Goal: Answer question/provide support: Share knowledge or assist other users

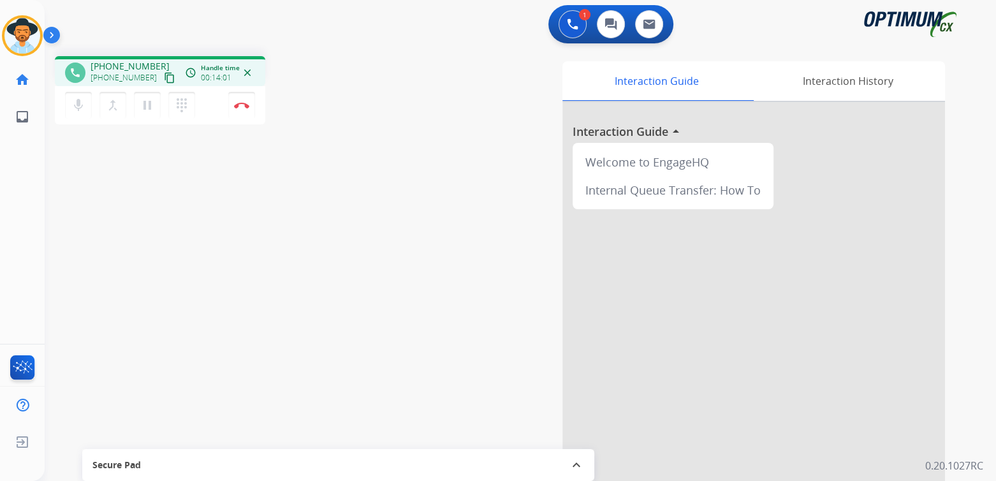
drag, startPoint x: 240, startPoint y: 106, endPoint x: 264, endPoint y: 101, distance: 24.3
click at [240, 106] on img at bounding box center [241, 105] width 15 height 6
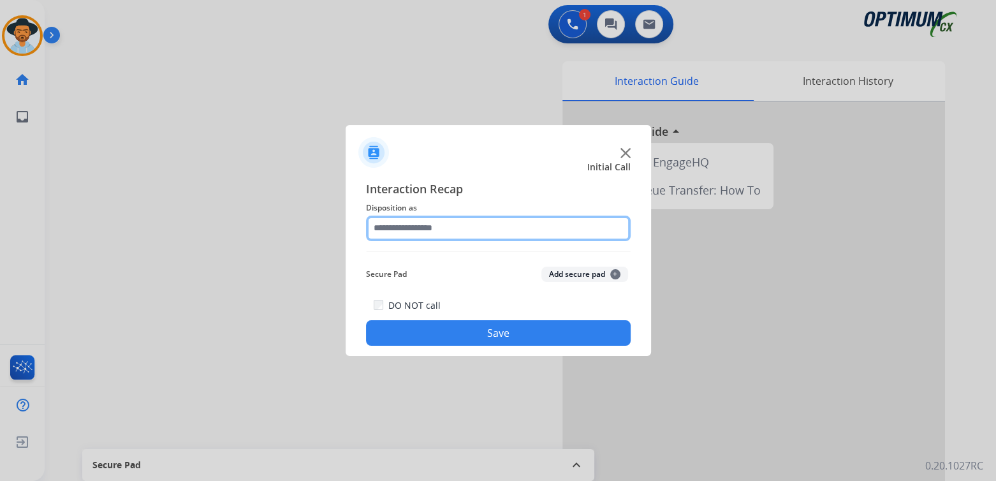
click at [440, 235] on input "text" at bounding box center [498, 227] width 265 height 25
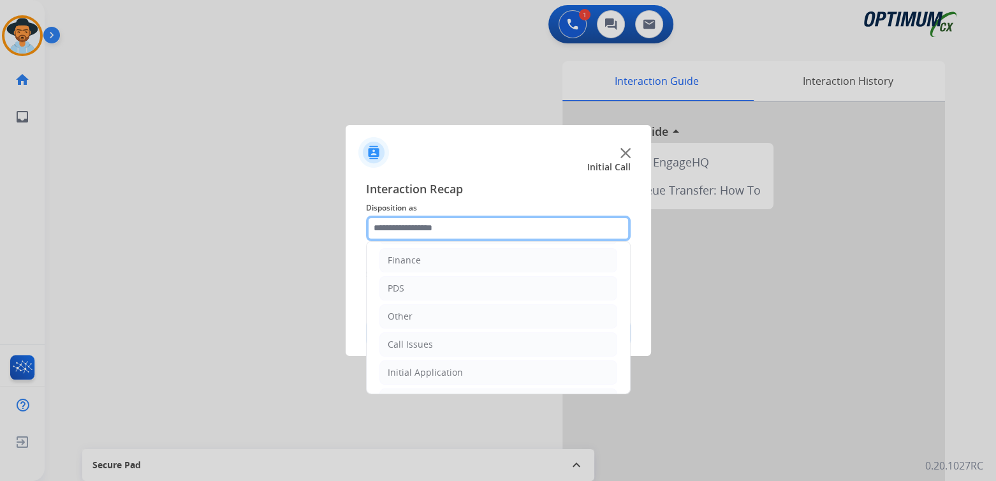
scroll to position [84, 0]
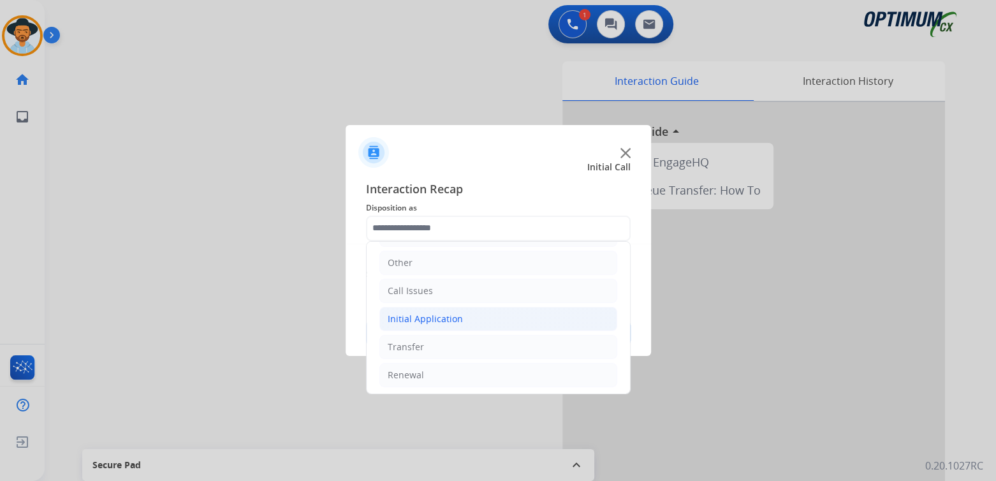
click at [474, 319] on li "Initial Application" at bounding box center [498, 319] width 238 height 24
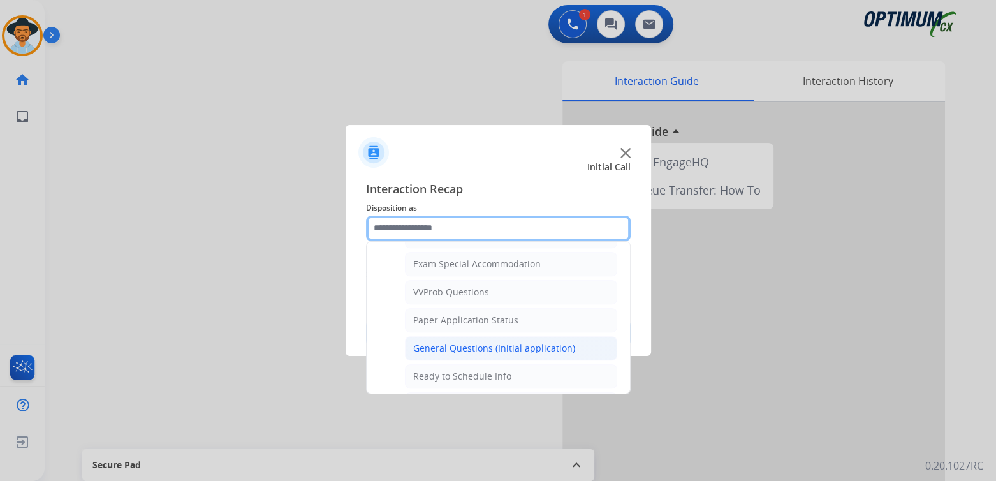
scroll to position [657, 0]
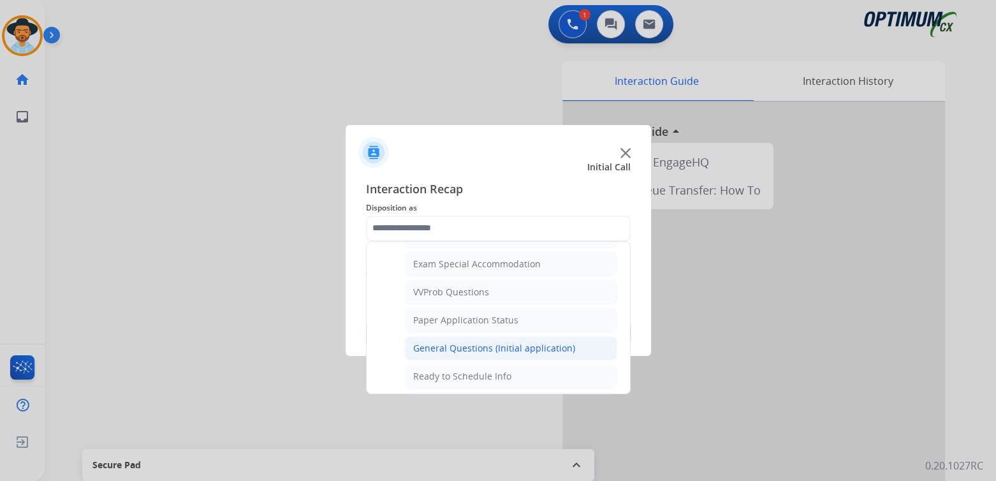
click at [469, 342] on div "General Questions (Initial application)" at bounding box center [494, 348] width 162 height 13
type input "**********"
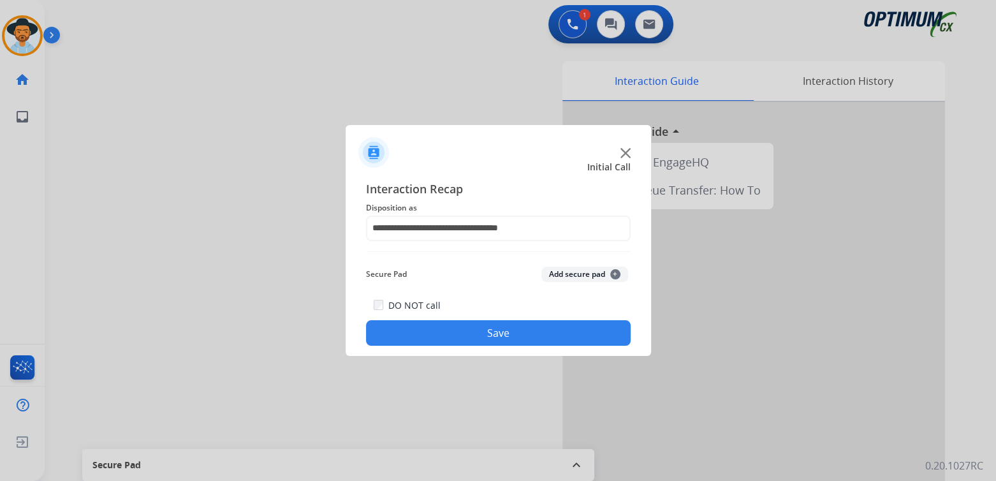
click at [560, 334] on button "Save" at bounding box center [498, 332] width 265 height 25
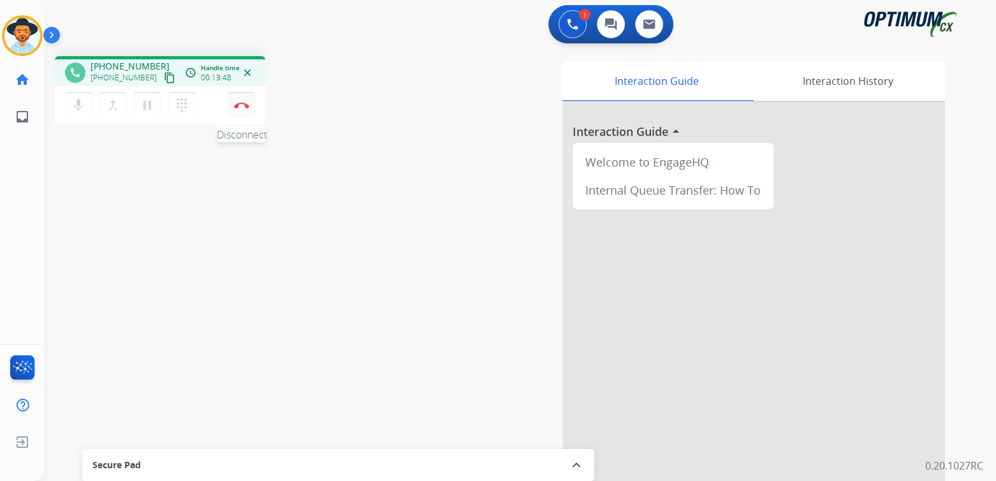
click at [241, 105] on img at bounding box center [241, 105] width 15 height 6
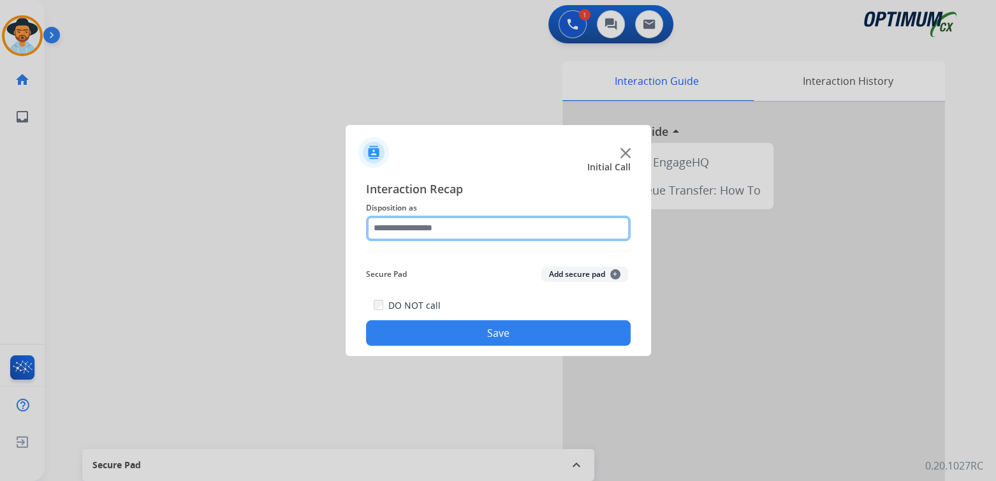
click at [422, 233] on input "text" at bounding box center [498, 227] width 265 height 25
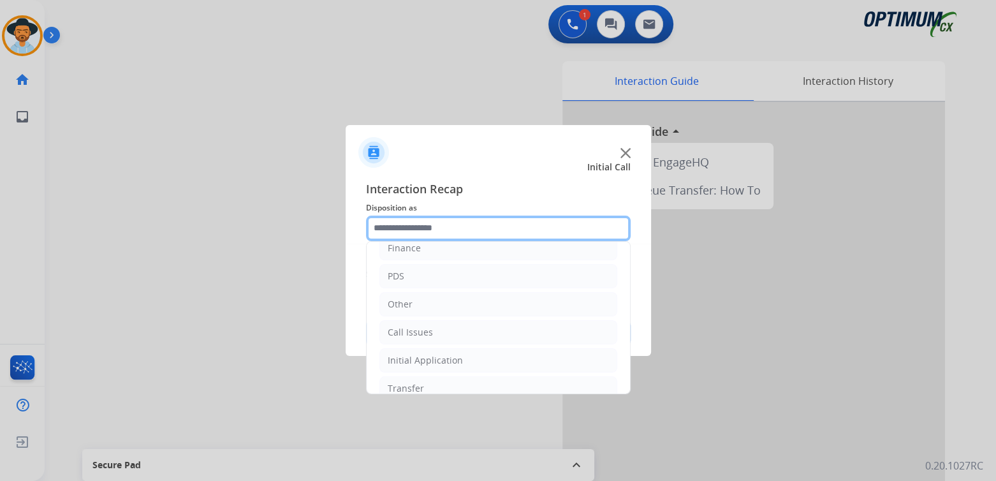
scroll to position [84, 0]
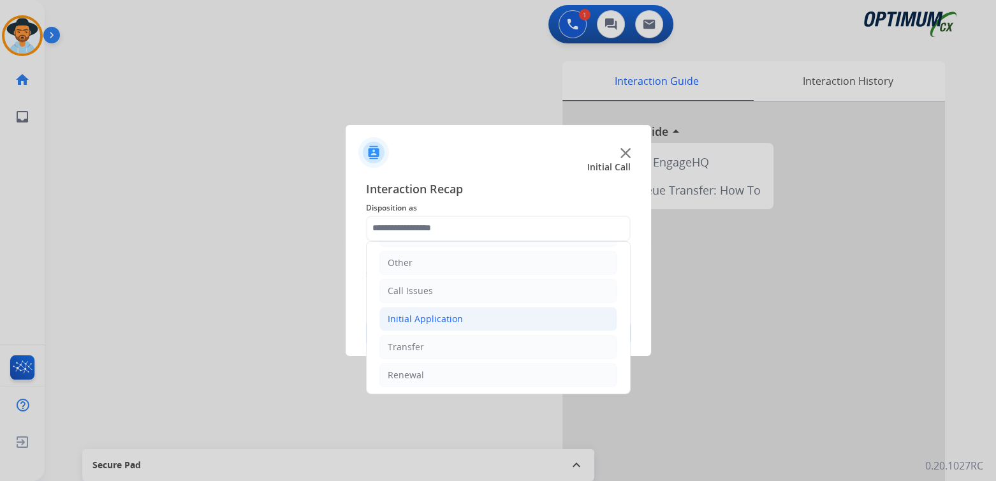
click at [430, 317] on div "Initial Application" at bounding box center [425, 318] width 75 height 13
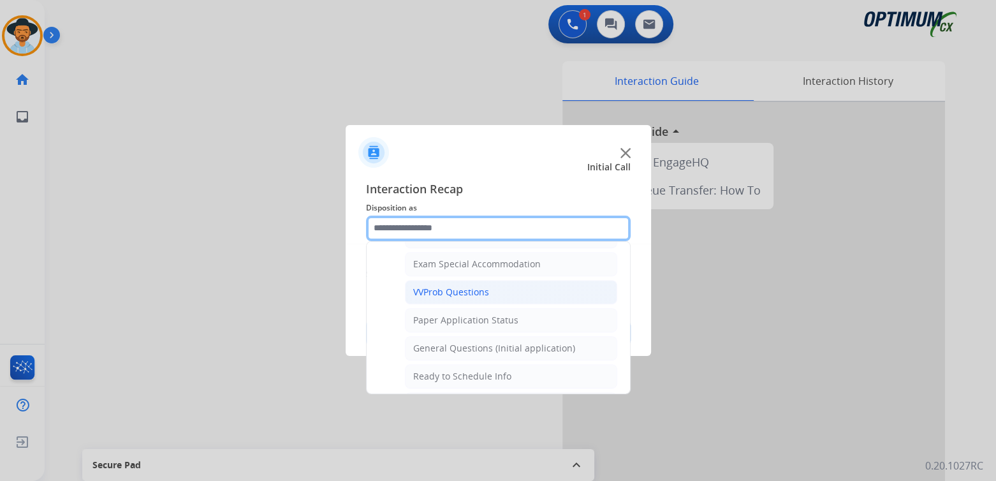
scroll to position [657, 0]
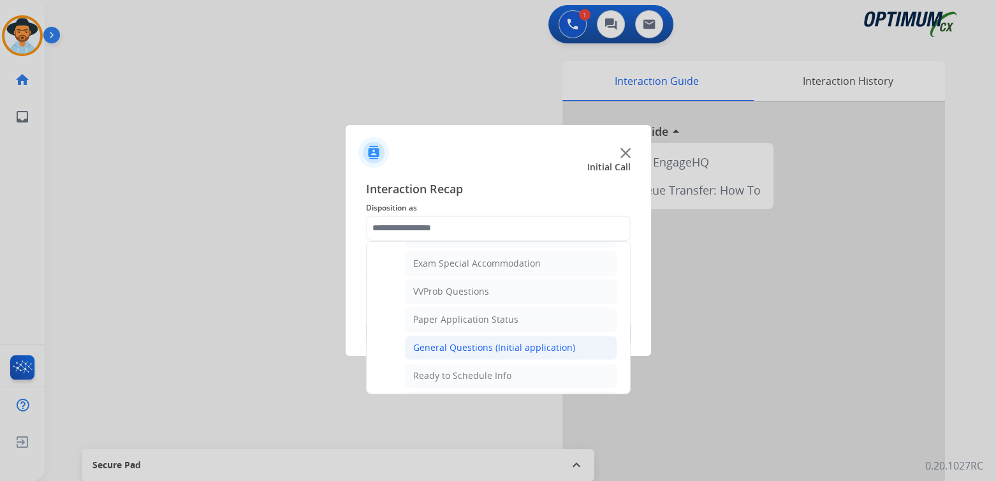
click at [446, 341] on div "General Questions (Initial application)" at bounding box center [494, 347] width 162 height 13
type input "**********"
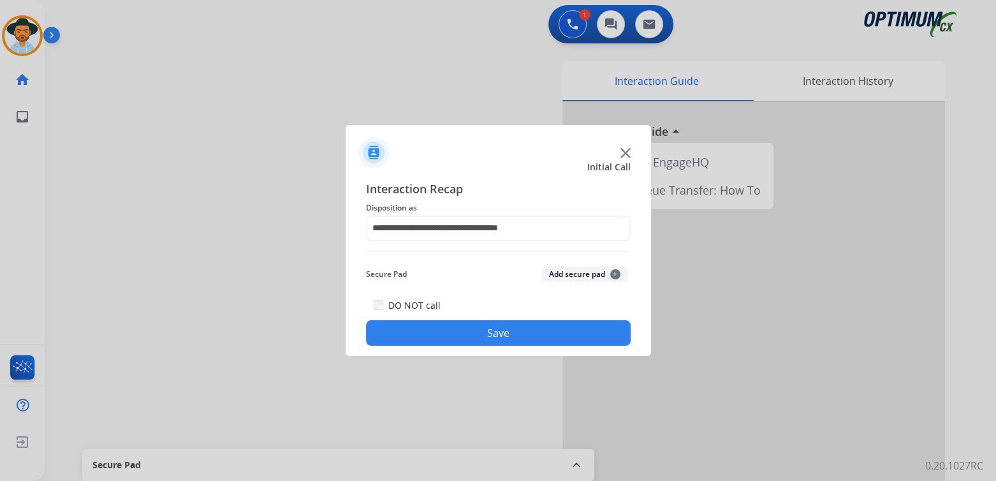
click at [490, 331] on button "Save" at bounding box center [498, 332] width 265 height 25
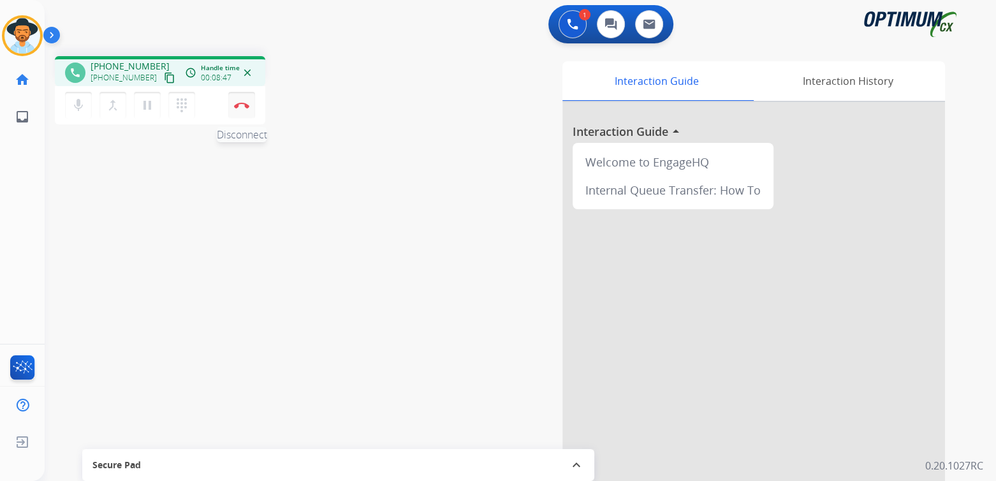
click at [244, 105] on img at bounding box center [241, 105] width 15 height 6
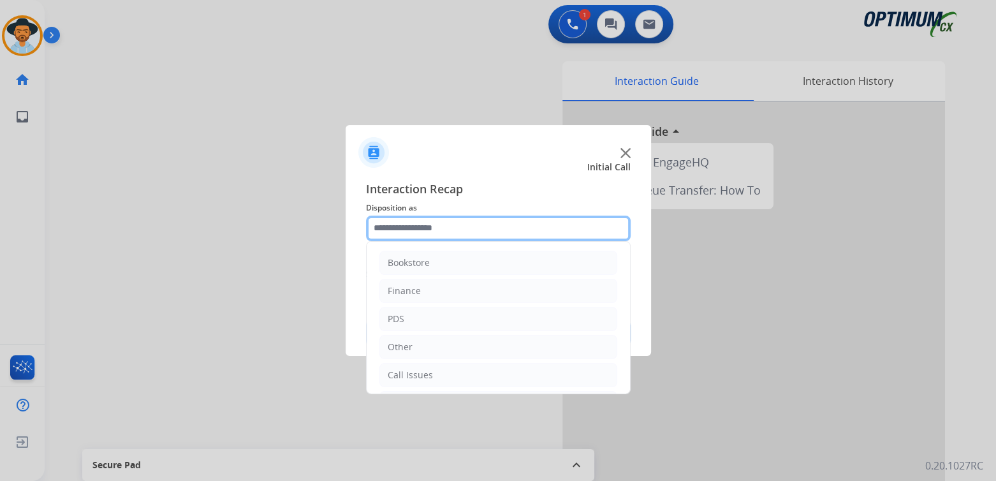
click at [430, 231] on input "text" at bounding box center [498, 227] width 265 height 25
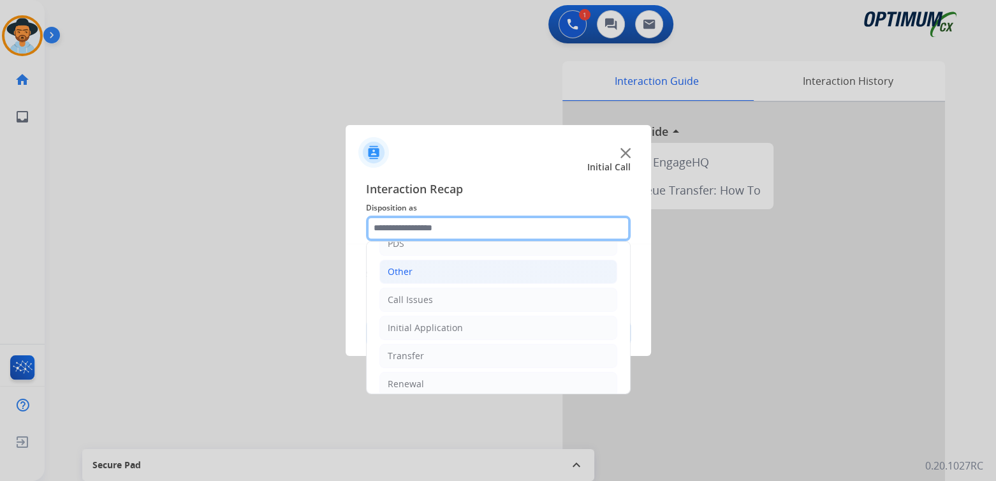
scroll to position [84, 0]
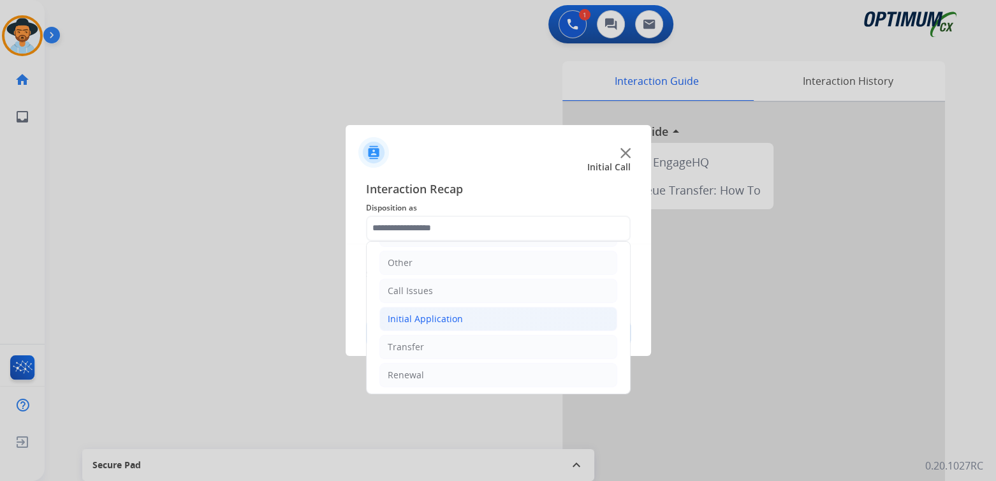
click at [439, 318] on div "Initial Application" at bounding box center [425, 318] width 75 height 13
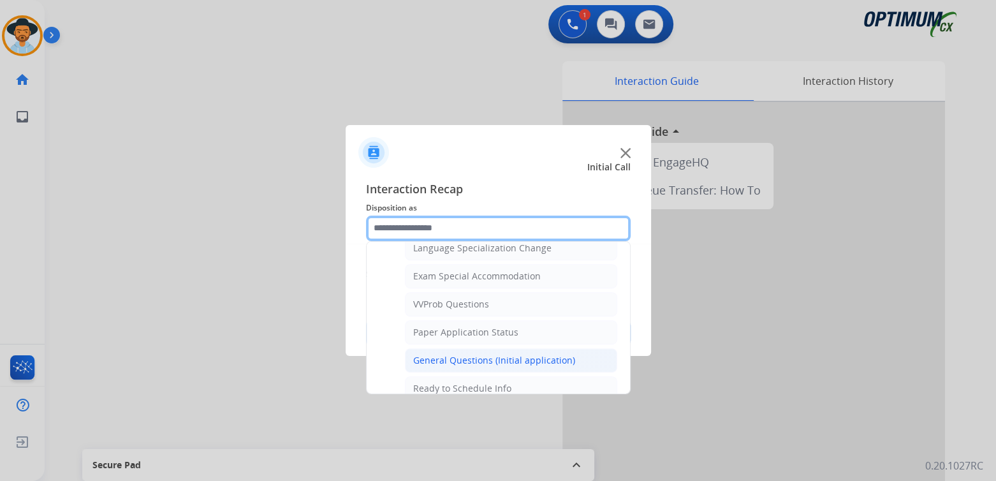
scroll to position [645, 0]
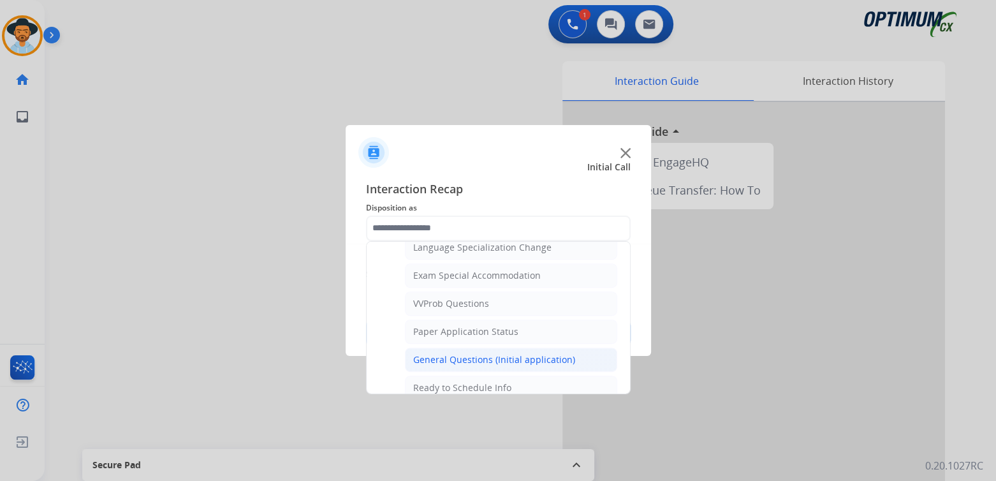
click at [449, 355] on div "General Questions (Initial application)" at bounding box center [494, 359] width 162 height 13
type input "**********"
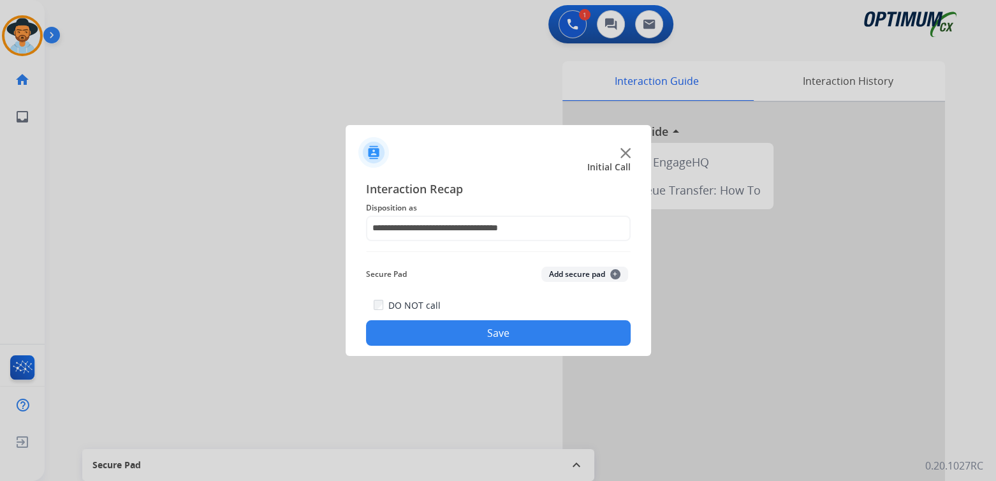
click at [509, 335] on button "Save" at bounding box center [498, 332] width 265 height 25
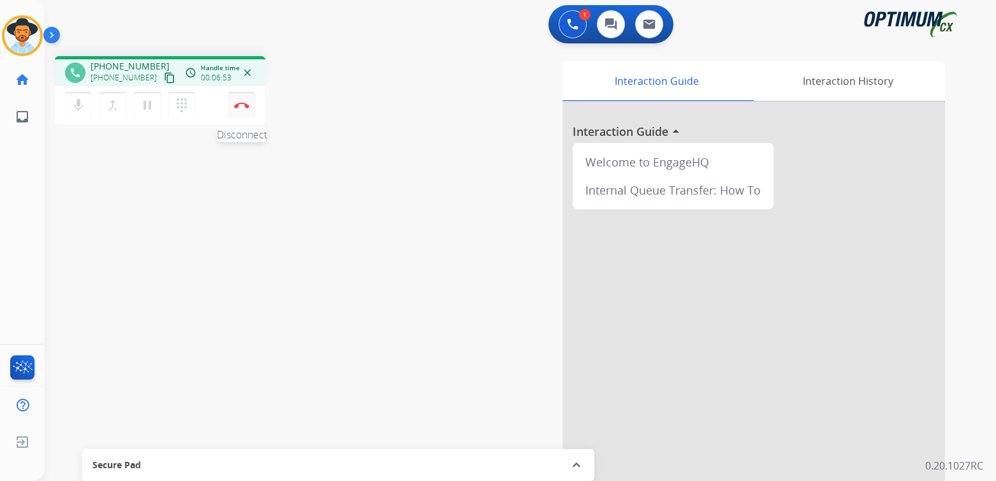
click at [245, 105] on img at bounding box center [241, 105] width 15 height 6
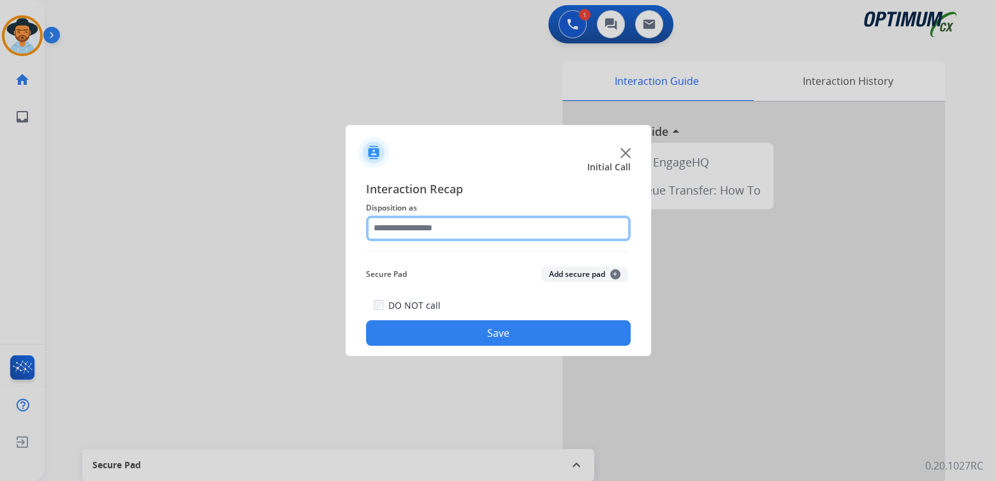
click at [426, 233] on input "text" at bounding box center [498, 227] width 265 height 25
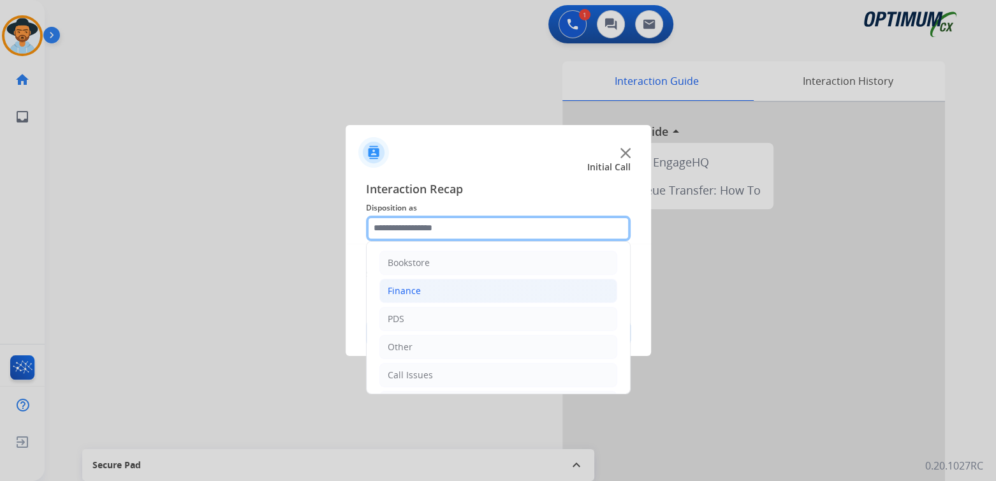
scroll to position [84, 0]
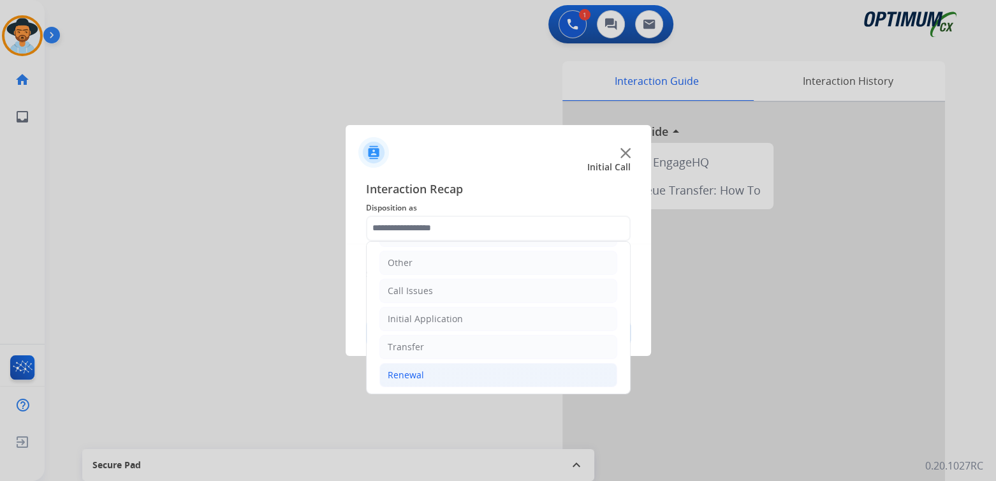
click at [422, 374] on li "Renewal" at bounding box center [498, 375] width 238 height 24
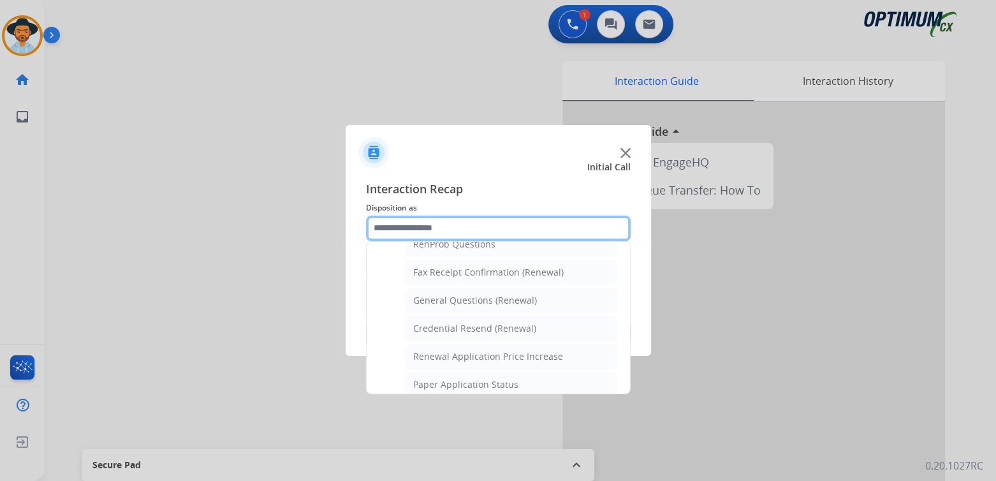
scroll to position [339, 0]
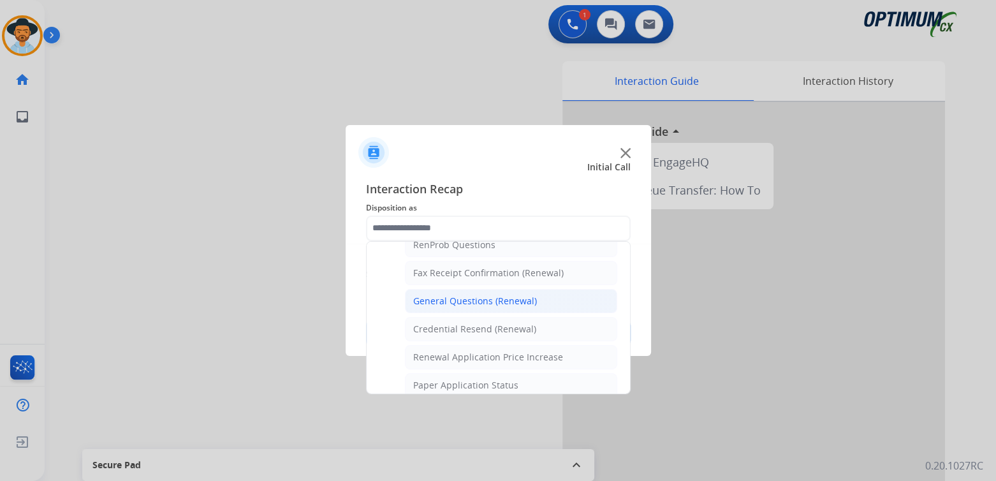
click at [453, 301] on div "General Questions (Renewal)" at bounding box center [475, 301] width 124 height 13
type input "**********"
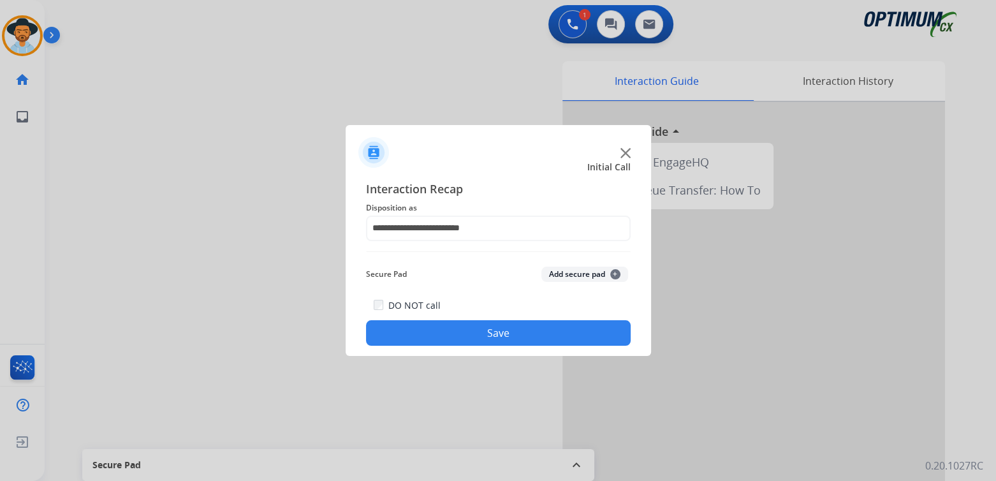
click at [549, 326] on button "Save" at bounding box center [498, 332] width 265 height 25
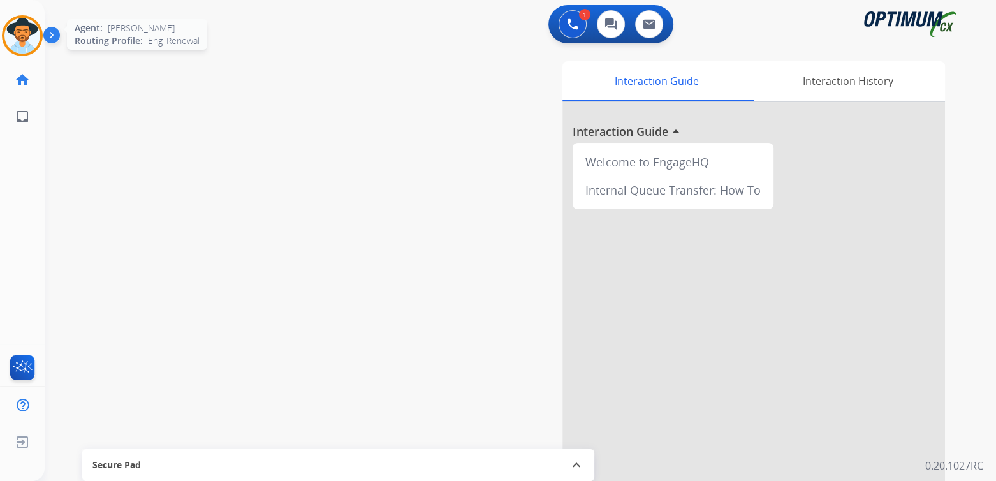
click at [33, 27] on img at bounding box center [22, 36] width 36 height 36
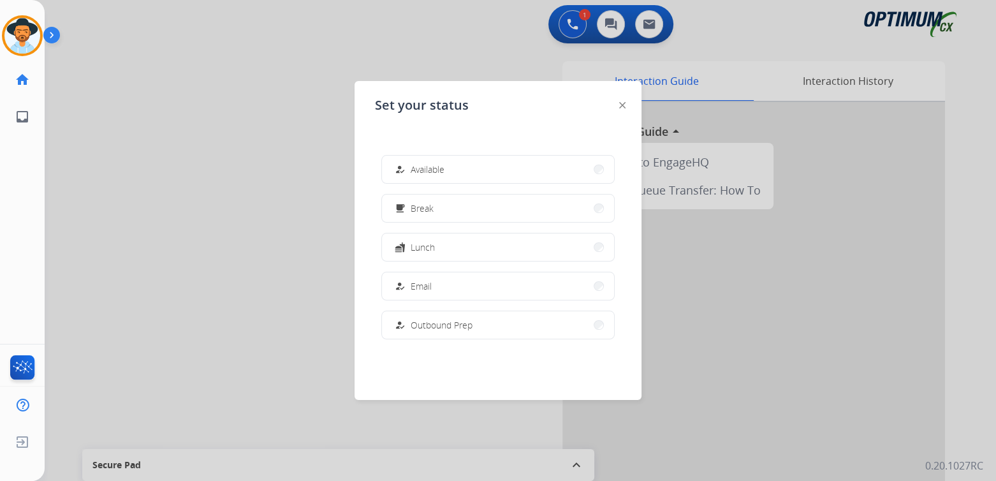
click at [446, 207] on button "free_breakfast Break" at bounding box center [498, 207] width 232 height 27
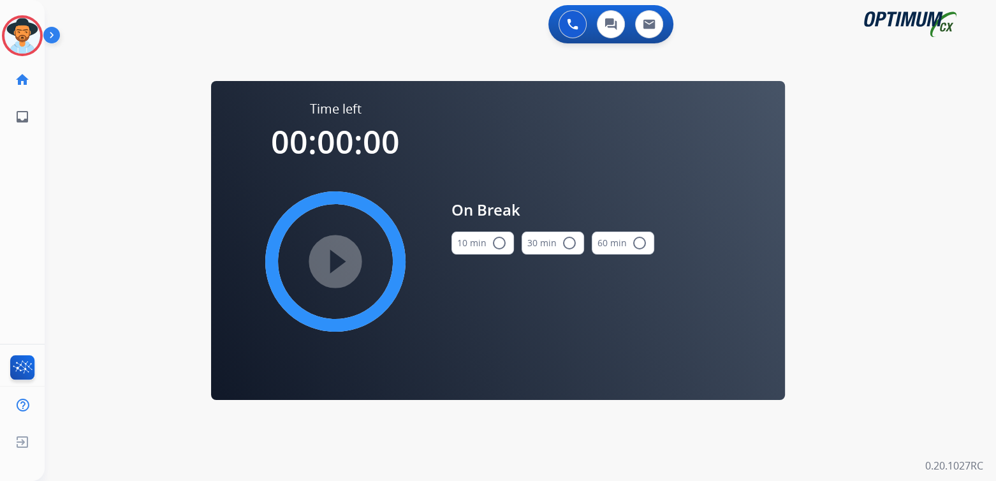
click at [501, 245] on mat-icon "radio_button_unchecked" at bounding box center [498, 242] width 15 height 15
click at [333, 263] on mat-icon "play_circle_filled" at bounding box center [335, 261] width 15 height 15
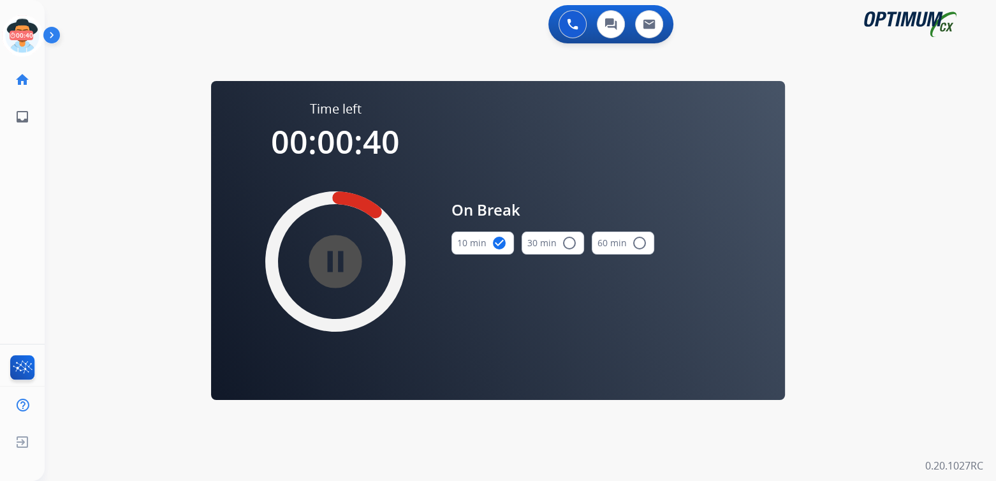
click at [52, 52] on div "swap_horiz Break voice bridge close_fullscreen Connect 3-Way Call merge_type Se…" at bounding box center [505, 76] width 921 height 61
drag, startPoint x: 22, startPoint y: 42, endPoint x: 66, endPoint y: 41, distance: 44.0
click at [22, 41] on icon at bounding box center [22, 35] width 41 height 41
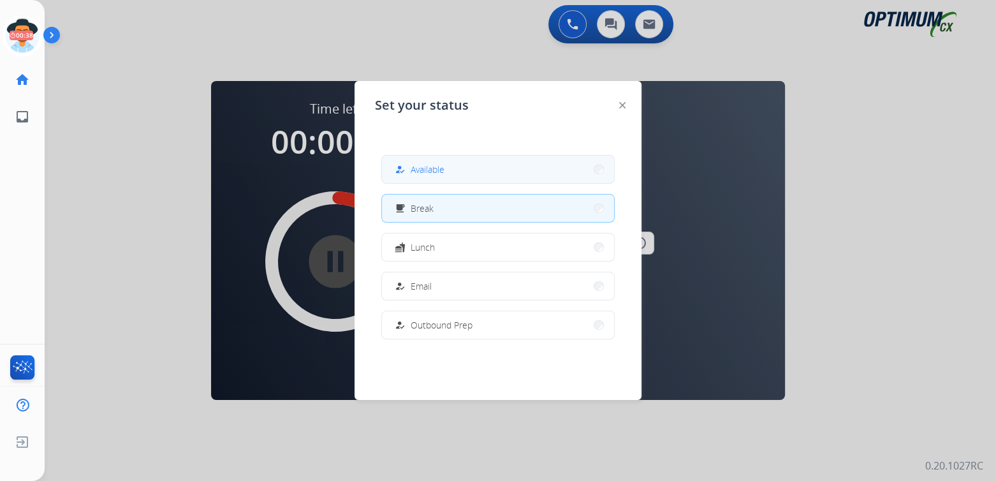
click at [431, 173] on span "Available" at bounding box center [428, 169] width 34 height 13
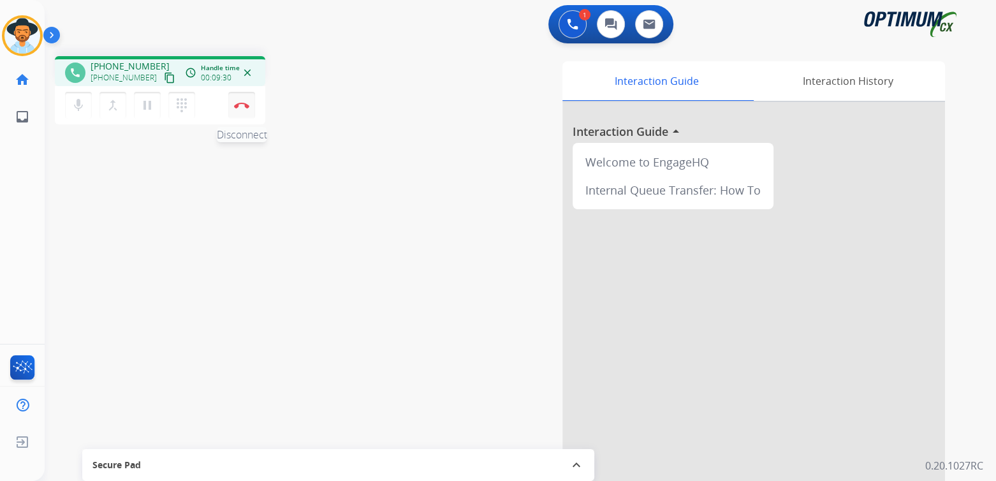
click at [248, 99] on button "Disconnect" at bounding box center [241, 105] width 27 height 27
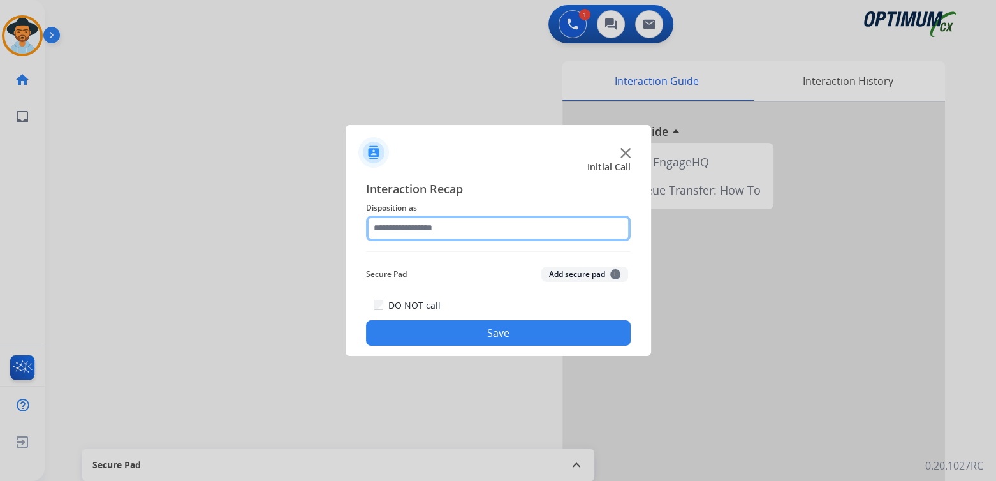
click at [437, 238] on input "text" at bounding box center [498, 227] width 265 height 25
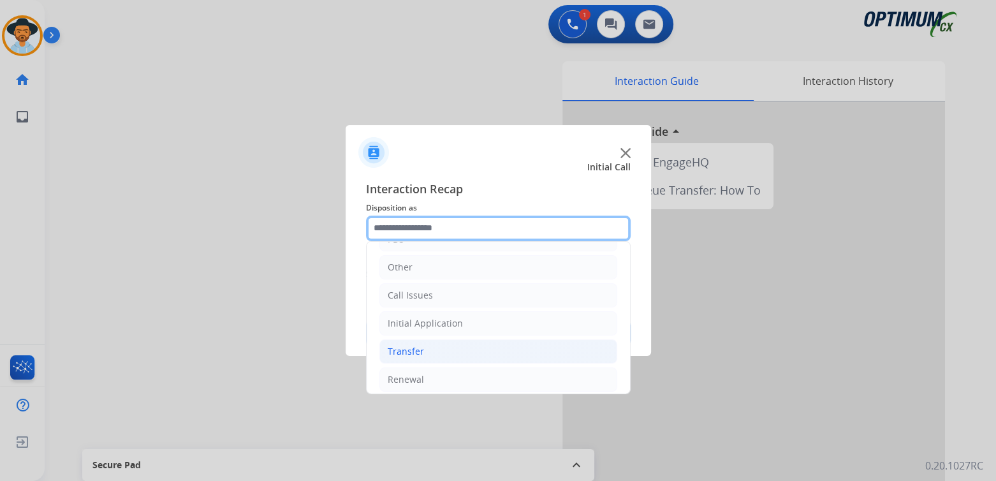
scroll to position [84, 0]
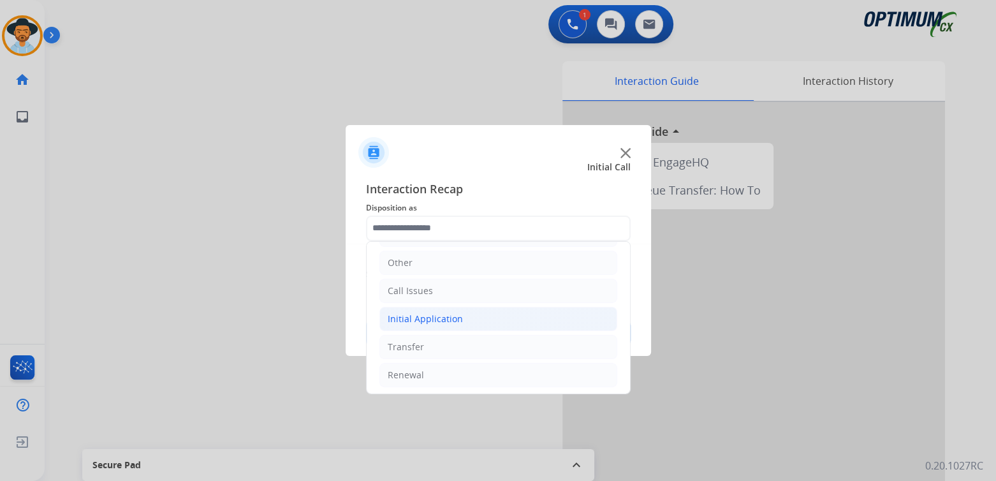
click at [451, 317] on div "Initial Application" at bounding box center [425, 318] width 75 height 13
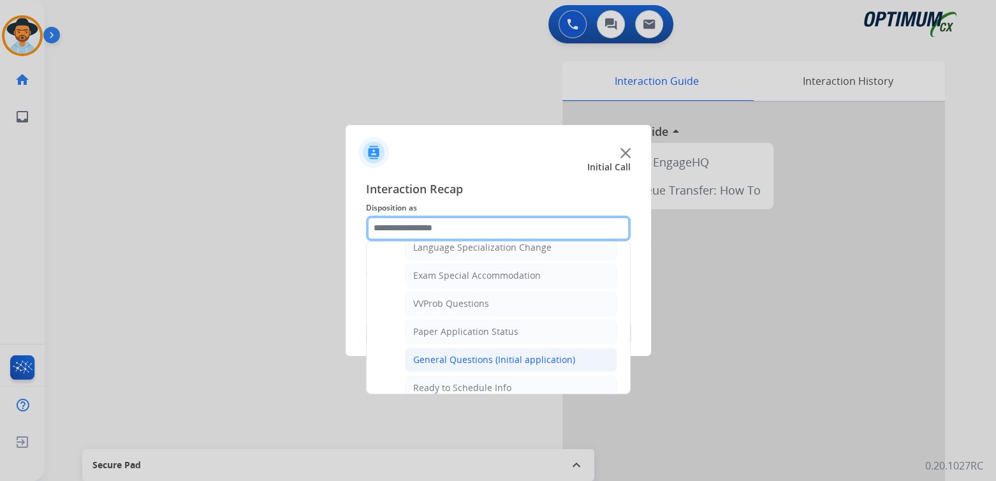
scroll to position [648, 0]
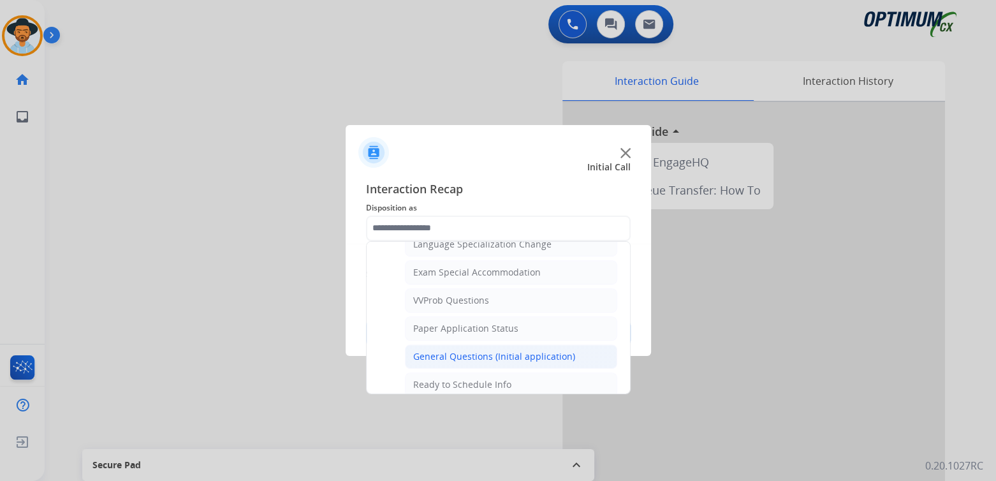
click at [462, 353] on div "General Questions (Initial application)" at bounding box center [494, 356] width 162 height 13
type input "**********"
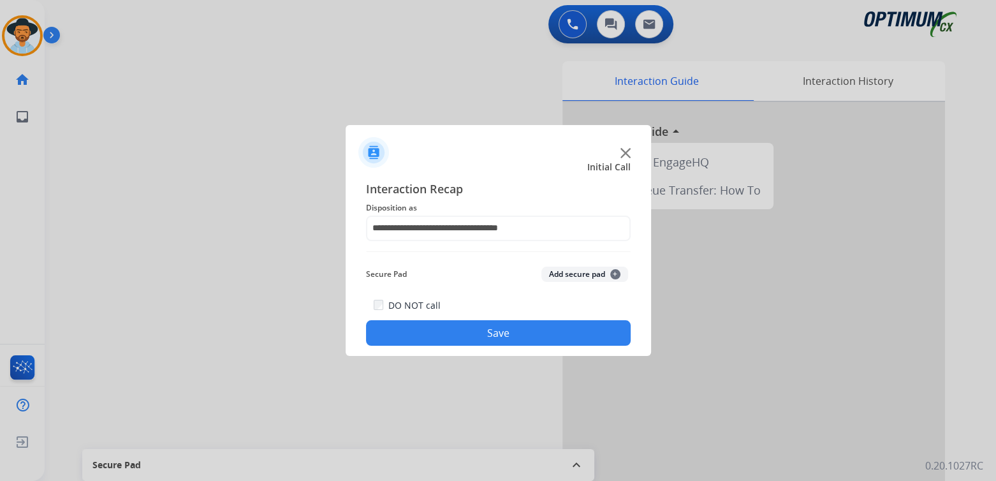
click at [526, 329] on button "Save" at bounding box center [498, 332] width 265 height 25
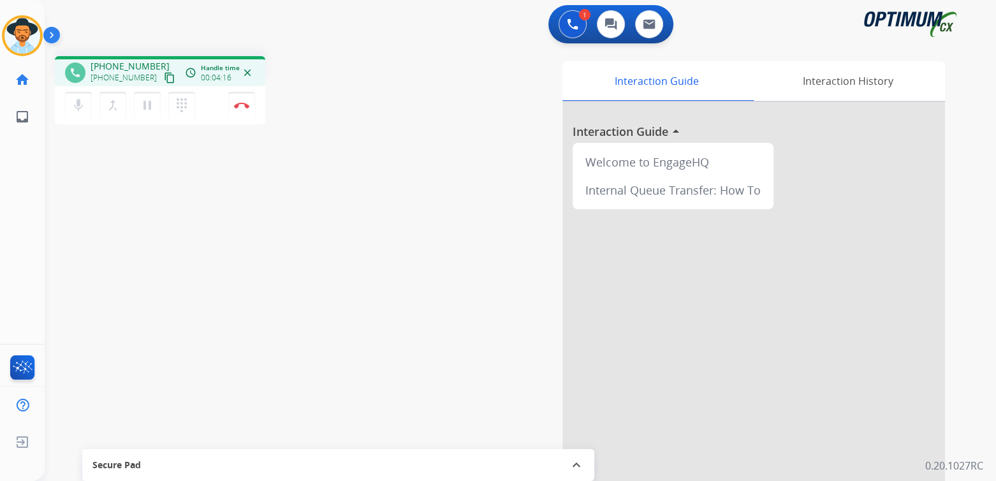
scroll to position [1, 0]
click at [240, 105] on img at bounding box center [241, 104] width 15 height 6
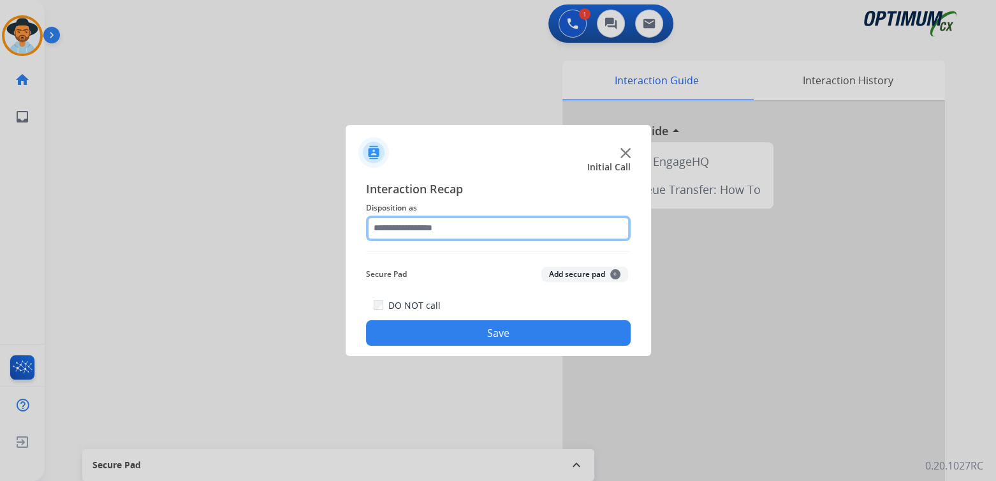
click at [429, 233] on input "text" at bounding box center [498, 227] width 265 height 25
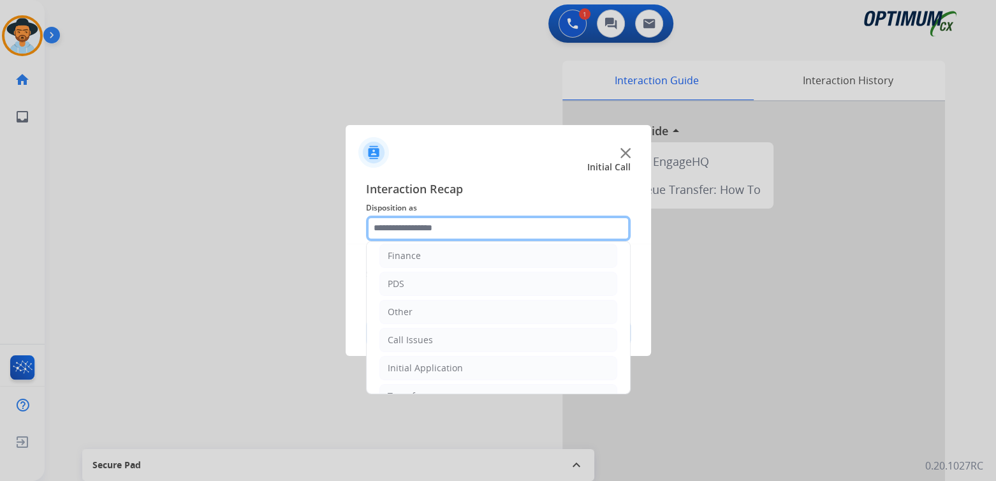
scroll to position [84, 0]
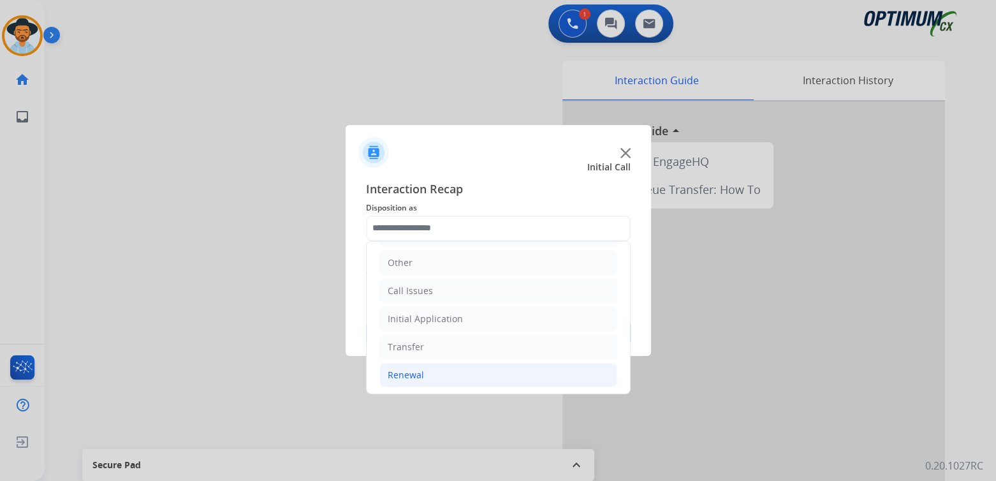
click at [447, 374] on li "Renewal" at bounding box center [498, 375] width 238 height 24
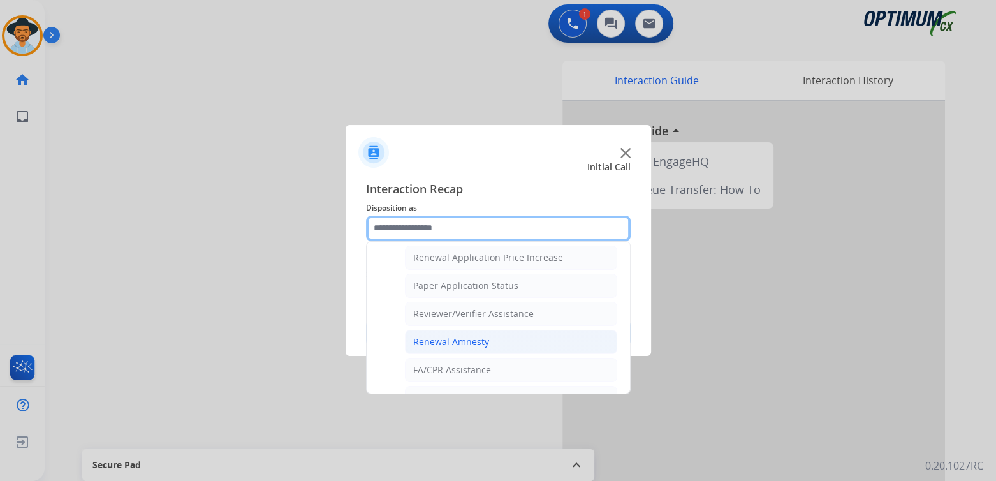
scroll to position [439, 0]
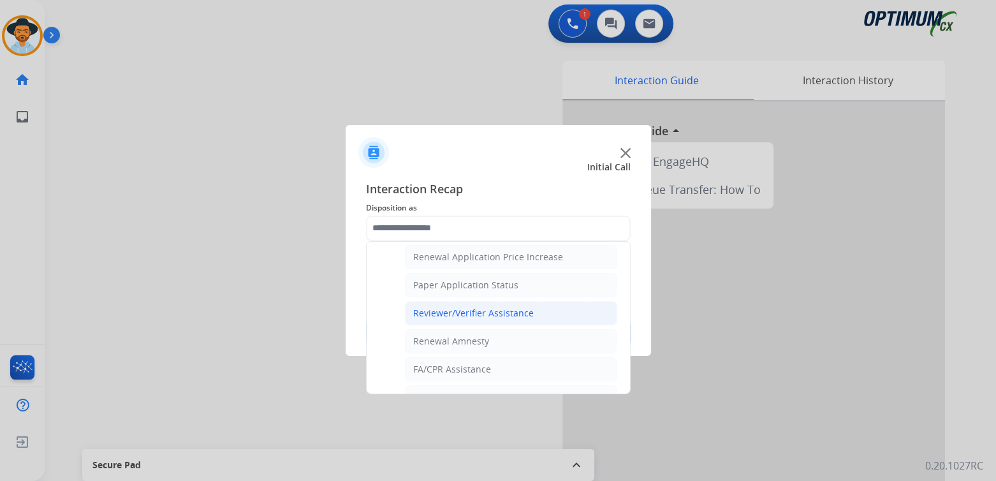
click at [463, 307] on div "Reviewer/Verifier Assistance" at bounding box center [473, 313] width 120 height 13
type input "**********"
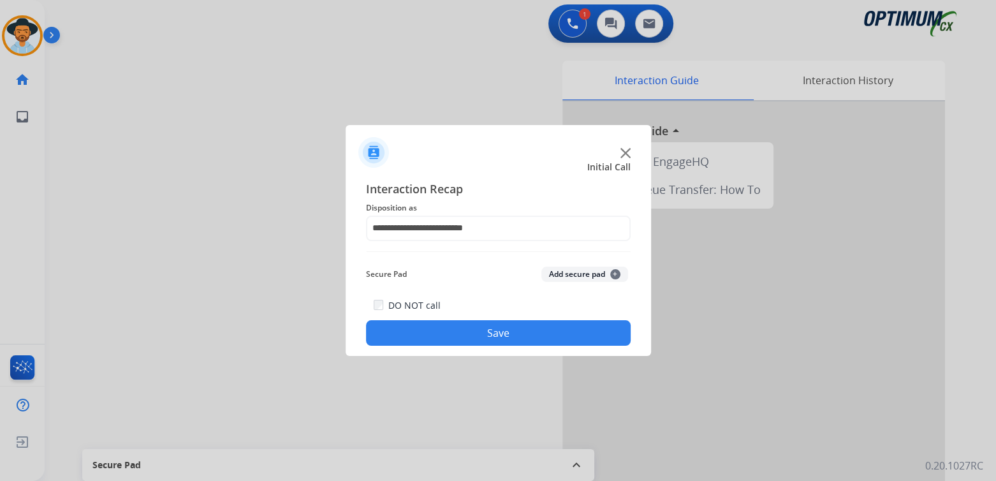
click at [531, 340] on button "Save" at bounding box center [498, 332] width 265 height 25
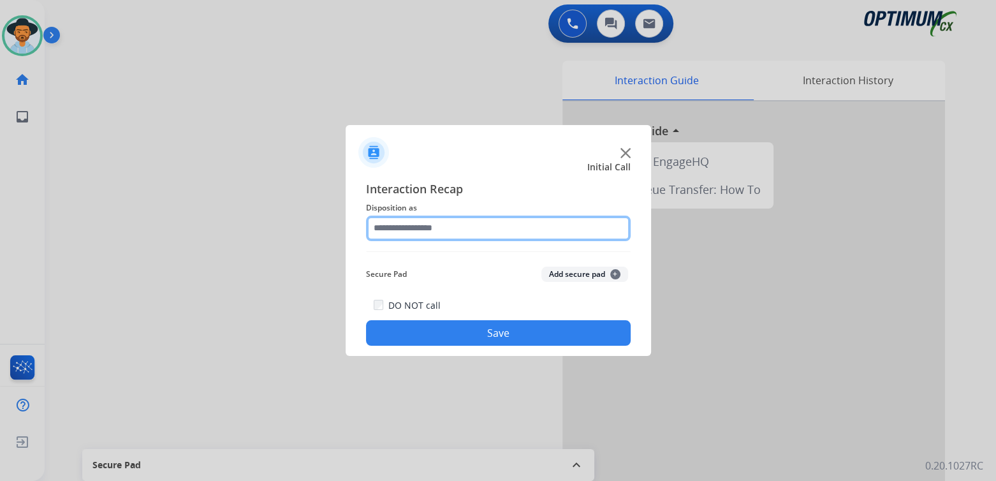
click at [426, 244] on div "Interaction Recap Disposition as Secure Pad Add secure pad + DO NOT call Save" at bounding box center [498, 263] width 265 height 166
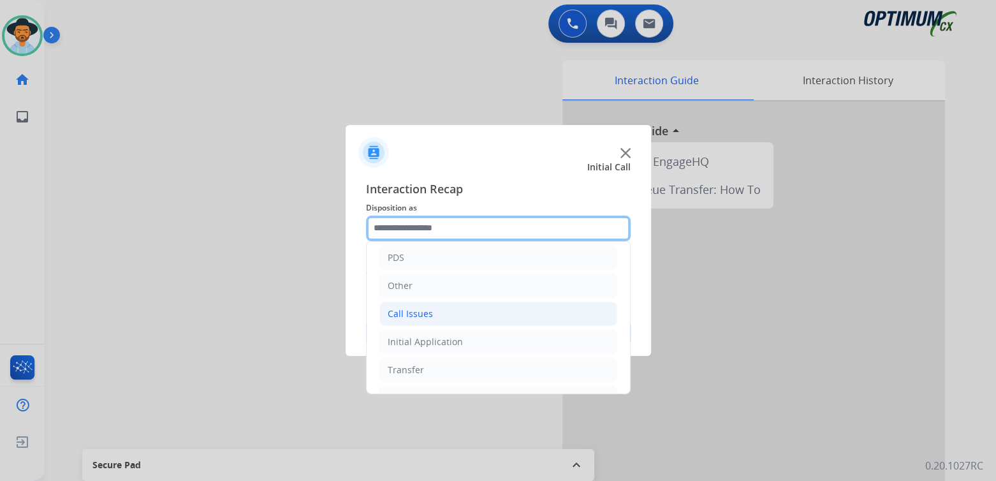
scroll to position [62, 0]
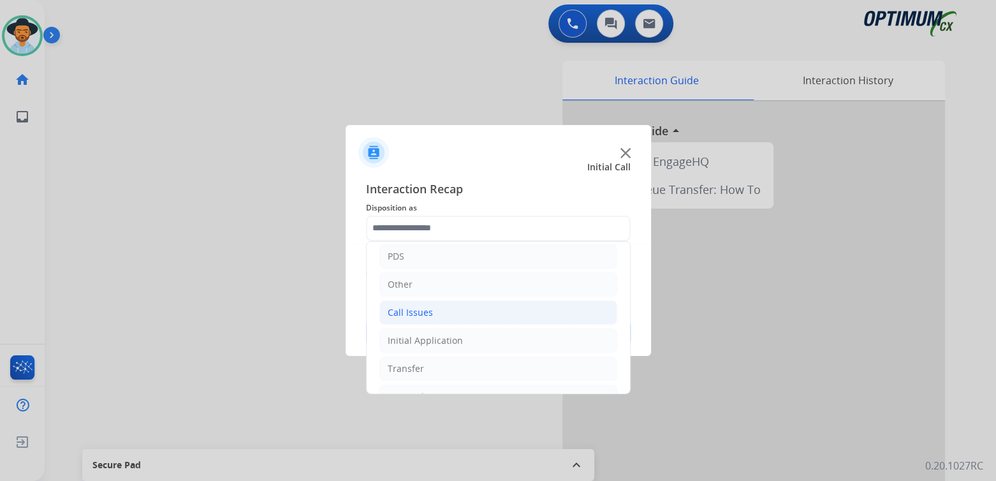
click at [416, 306] on div "Call Issues" at bounding box center [410, 312] width 45 height 13
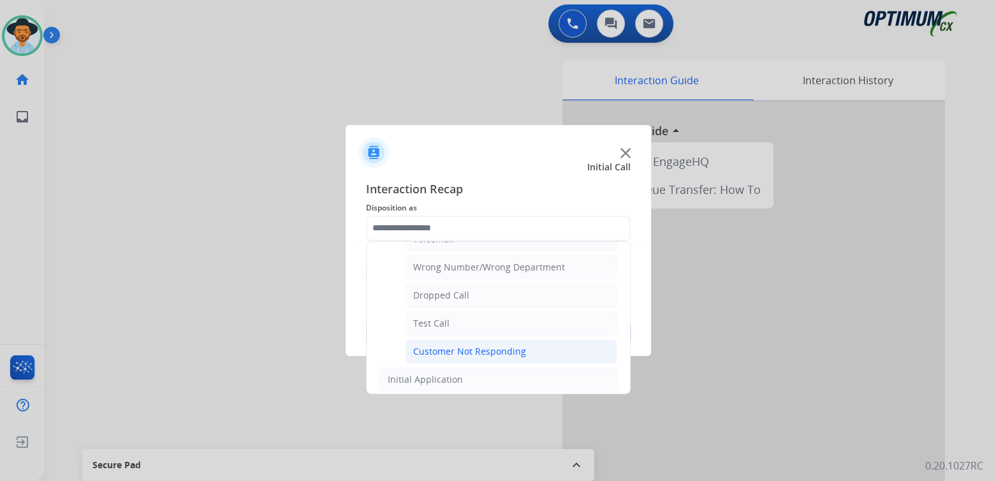
scroll to position [0, 0]
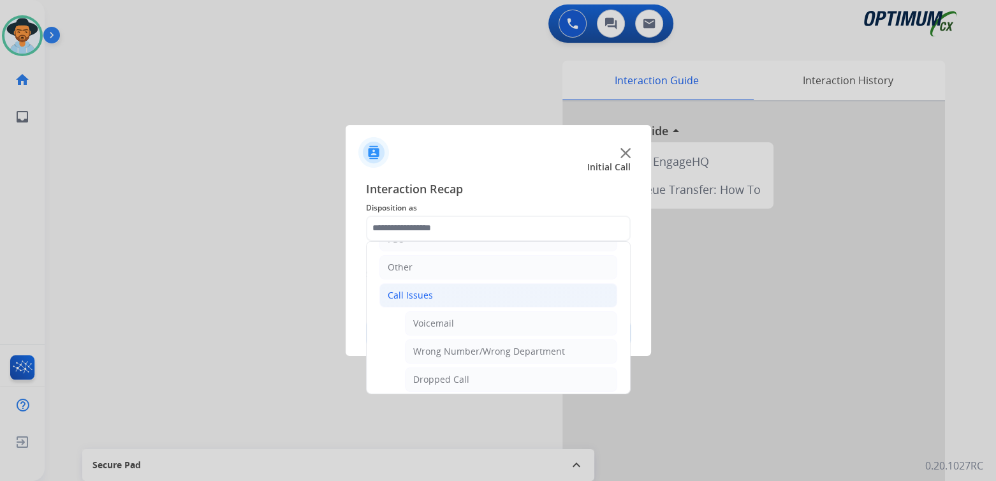
click at [472, 429] on div "Customer Not Responding" at bounding box center [469, 435] width 113 height 13
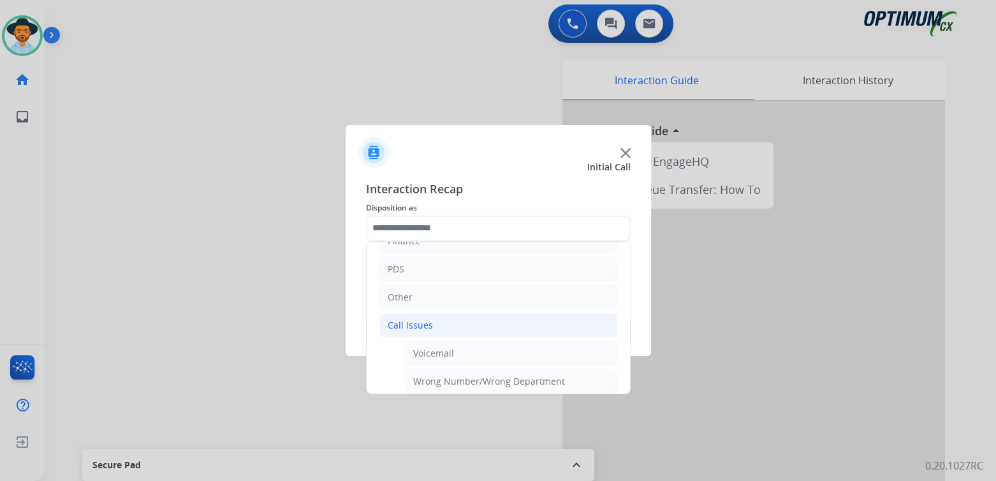
type input "**********"
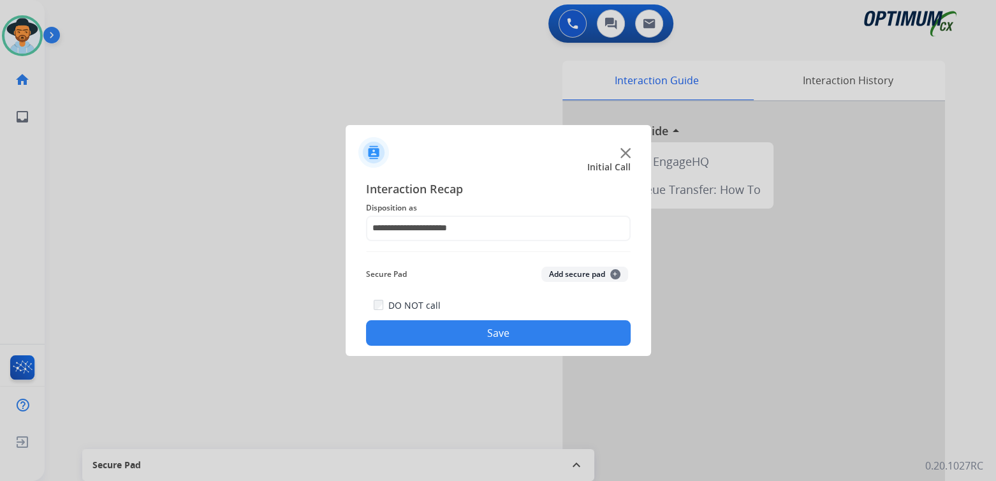
click at [532, 326] on button "Save" at bounding box center [498, 332] width 265 height 25
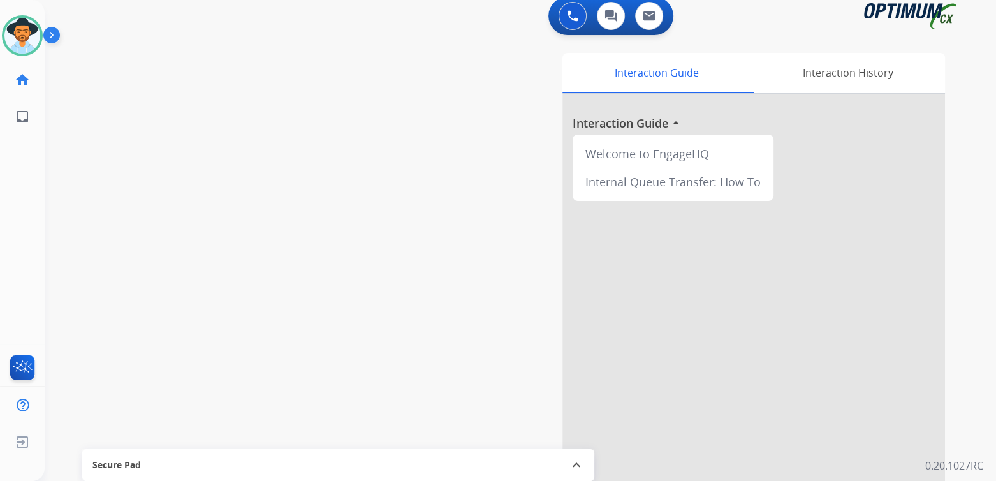
scroll to position [9, 0]
click at [28, 30] on img at bounding box center [22, 36] width 36 height 36
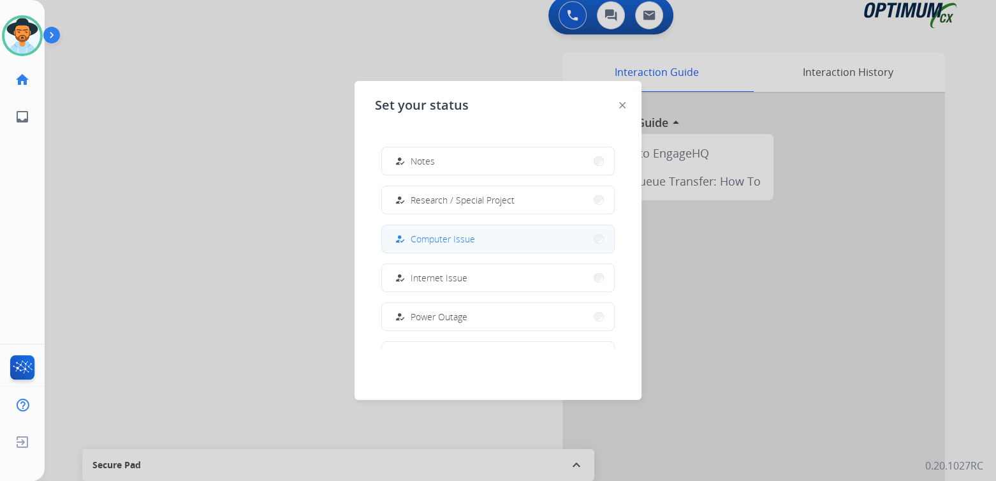
scroll to position [317, 0]
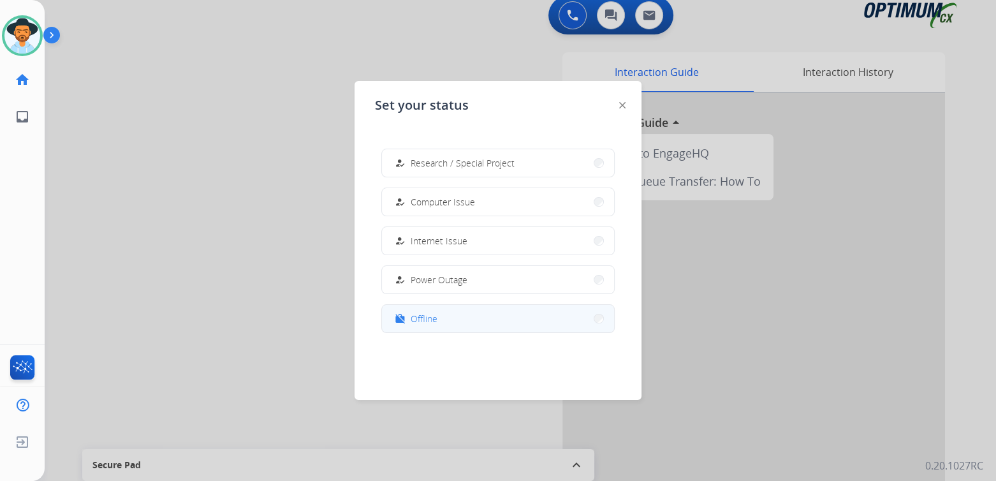
click at [428, 314] on span "Offline" at bounding box center [424, 318] width 27 height 13
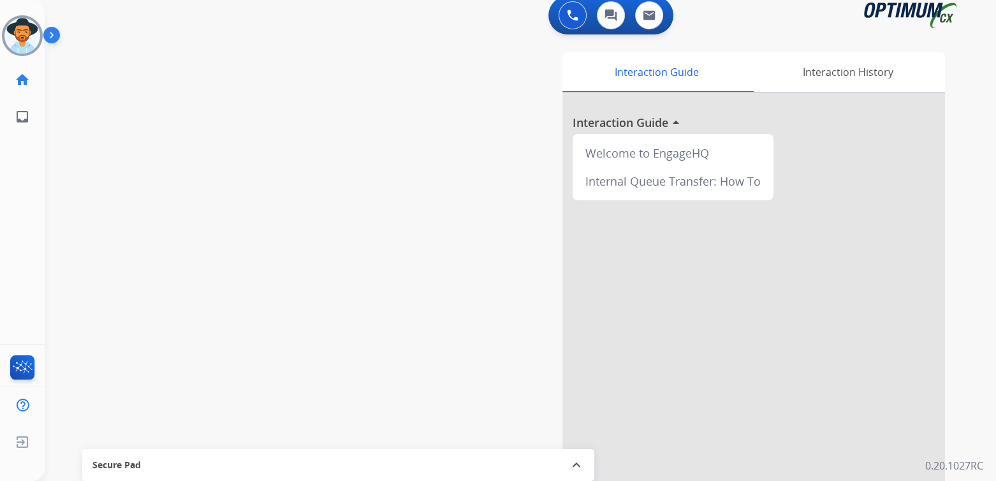
drag, startPoint x: 77, startPoint y: 441, endPoint x: 93, endPoint y: 429, distance: 20.0
click at [77, 441] on span "Log out" at bounding box center [84, 444] width 30 height 12
